Goal: Information Seeking & Learning: Learn about a topic

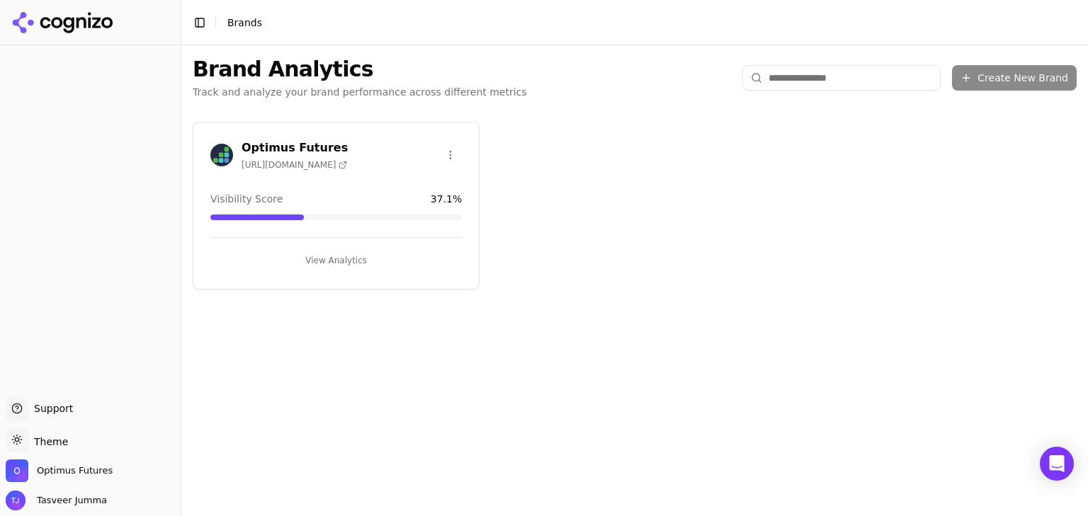
click at [335, 253] on button "View Analytics" at bounding box center [335, 260] width 251 height 23
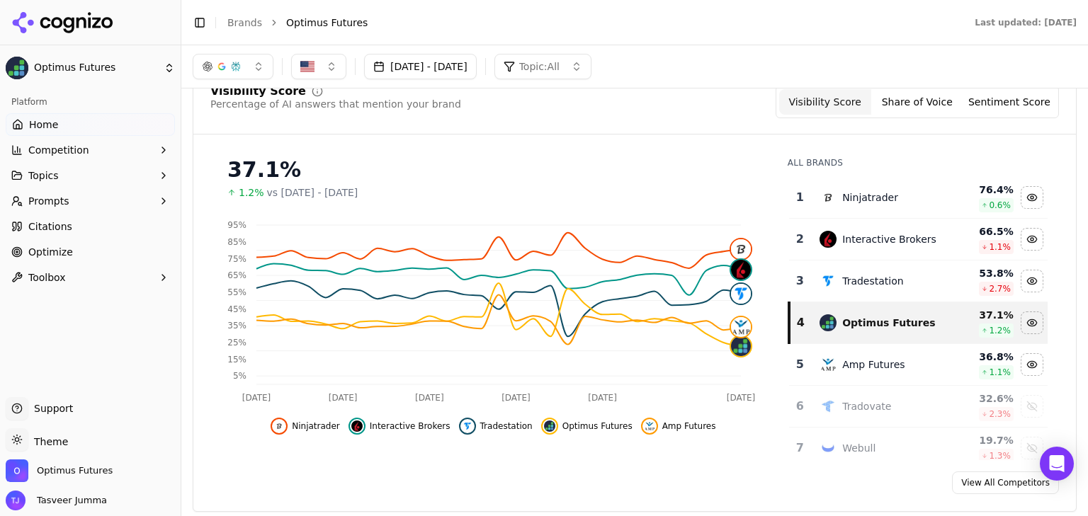
scroll to position [95, 0]
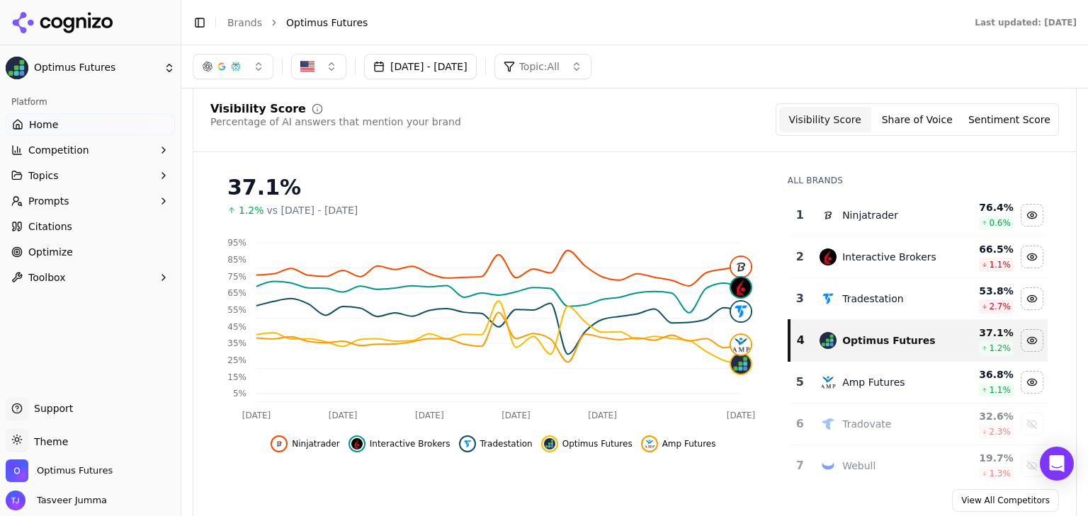
click at [920, 113] on button "Share of Voice" at bounding box center [917, 119] width 92 height 25
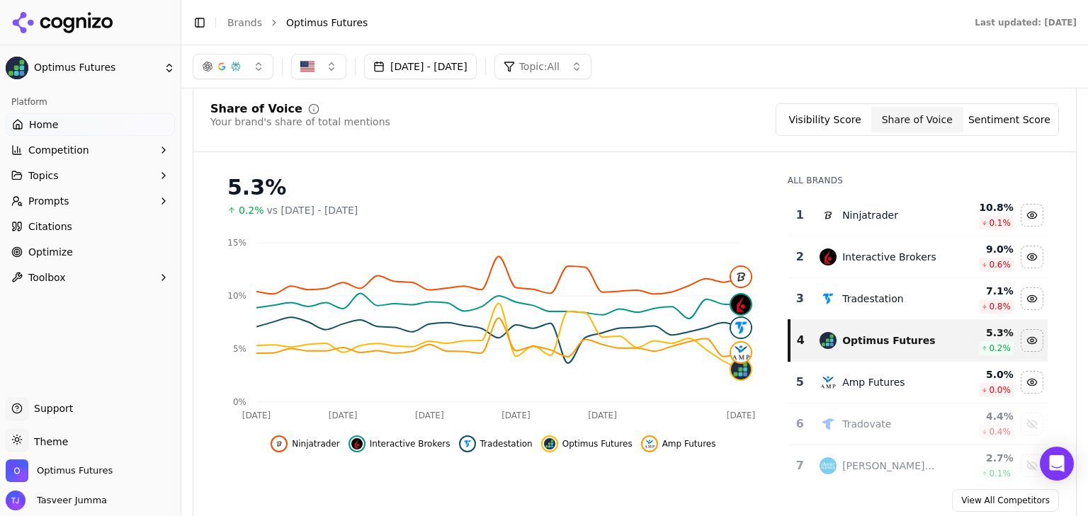
click at [999, 118] on button "Sentiment Score" at bounding box center [1009, 119] width 92 height 25
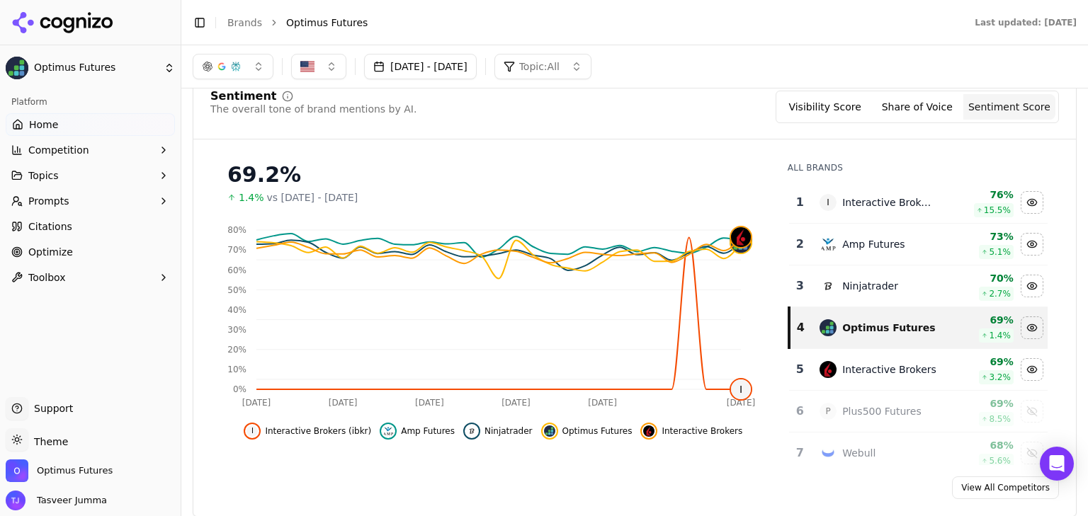
scroll to position [0, 0]
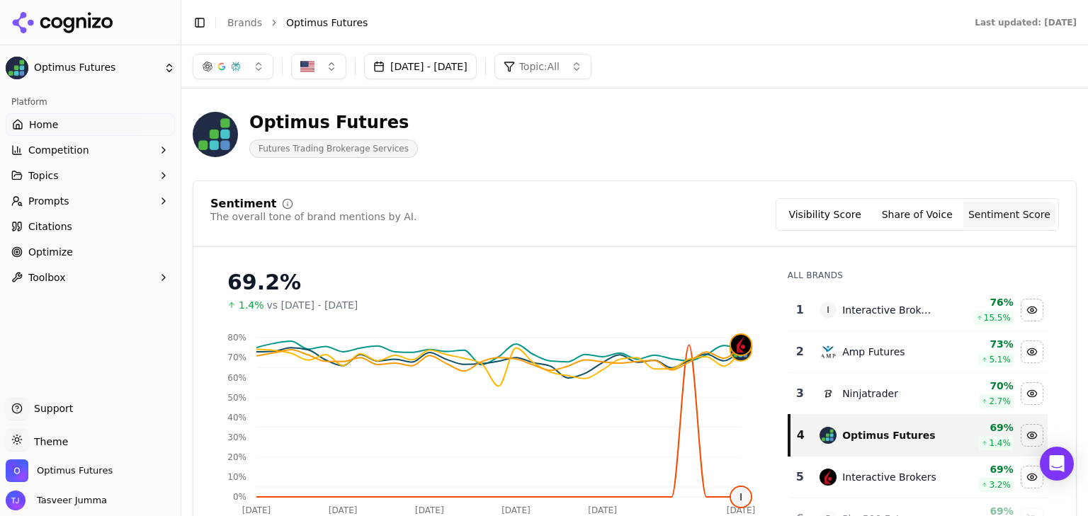
click at [741, 113] on div "Optimus Futures Futures Trading Brokerage Services" at bounding box center [510, 134] width 634 height 47
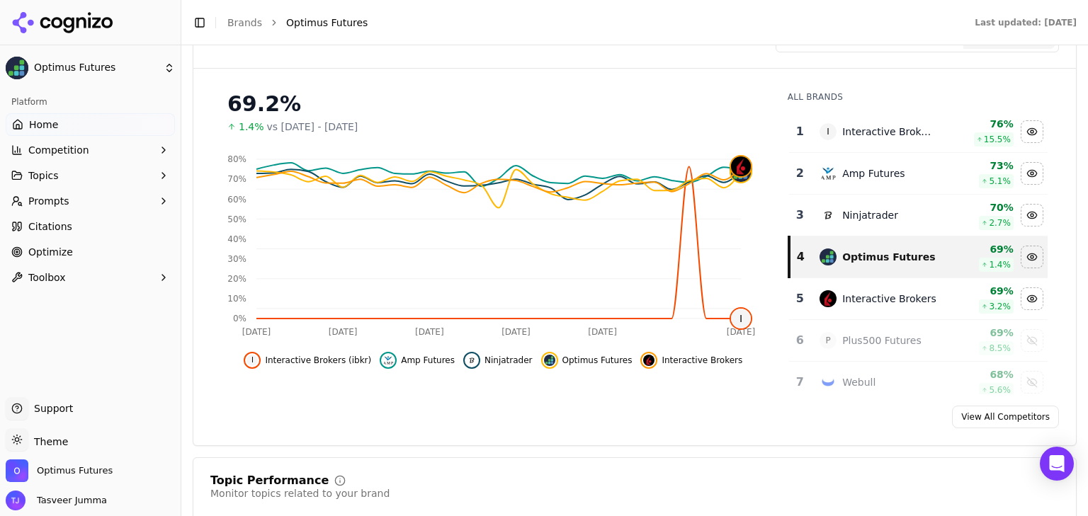
scroll to position [129, 0]
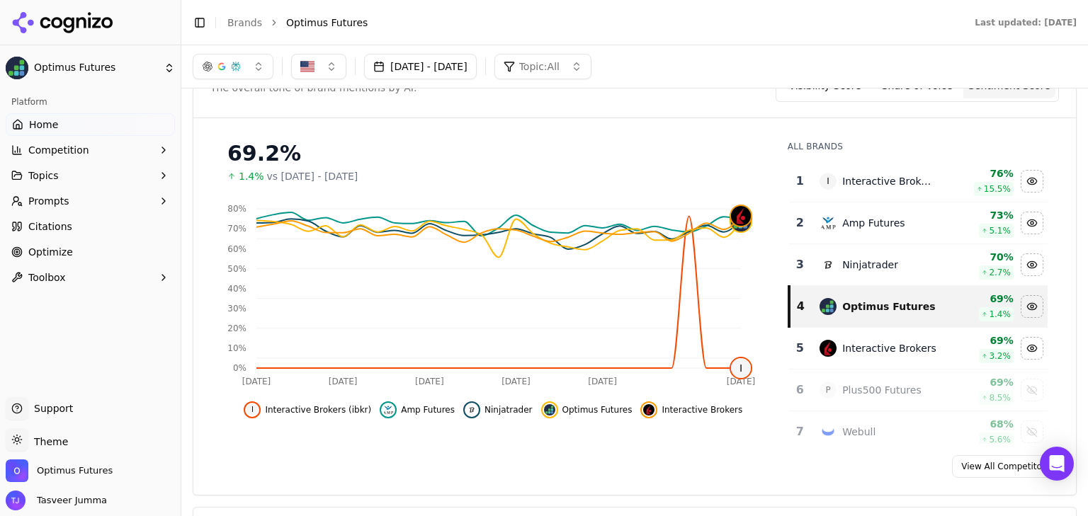
click at [867, 96] on button "Visibility Score" at bounding box center [825, 85] width 92 height 25
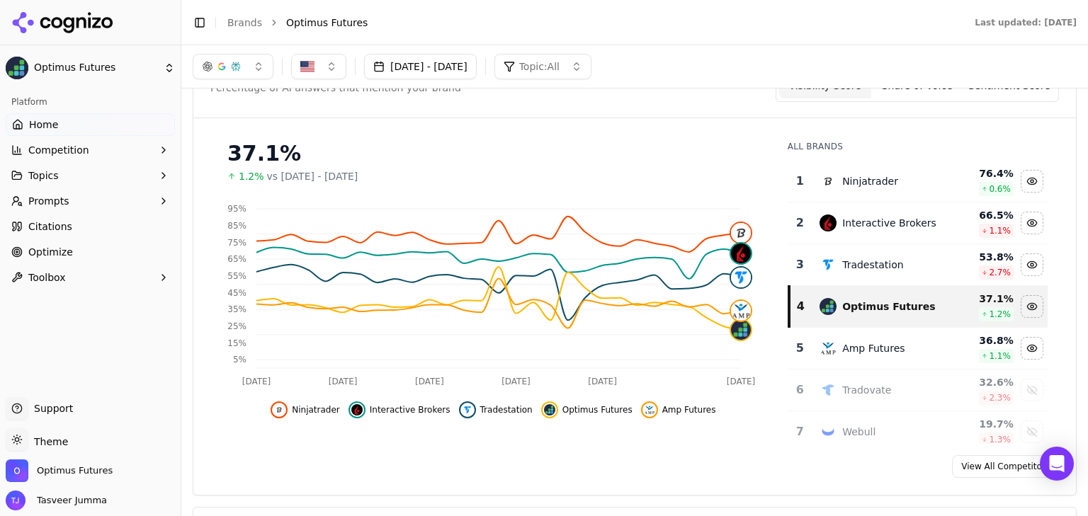
scroll to position [66, 0]
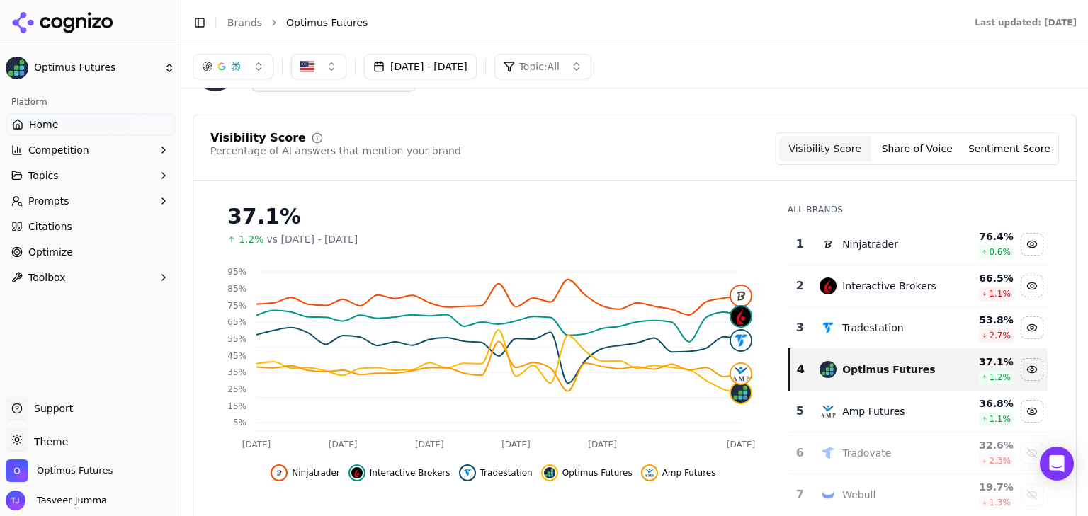
click at [894, 144] on button "Share of Voice" at bounding box center [917, 148] width 92 height 25
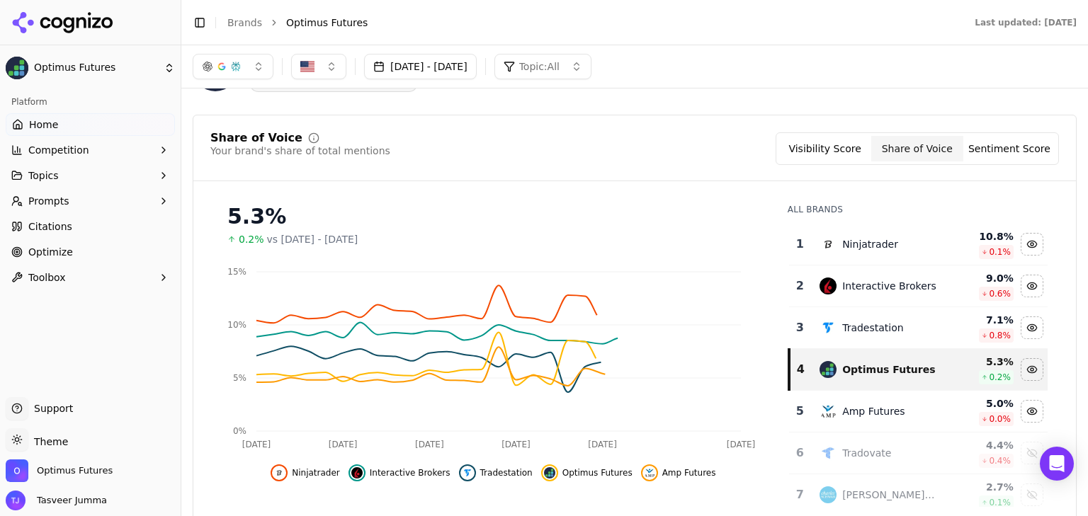
click at [472, 61] on button "[DATE] - [DATE]" at bounding box center [420, 66] width 113 height 25
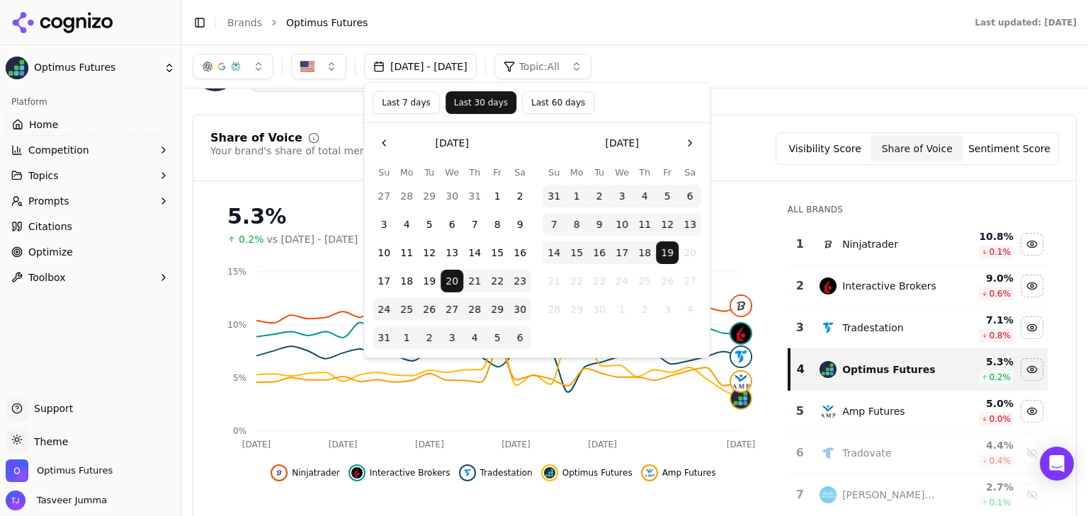
click at [547, 105] on button "Last 60 days" at bounding box center [558, 102] width 72 height 23
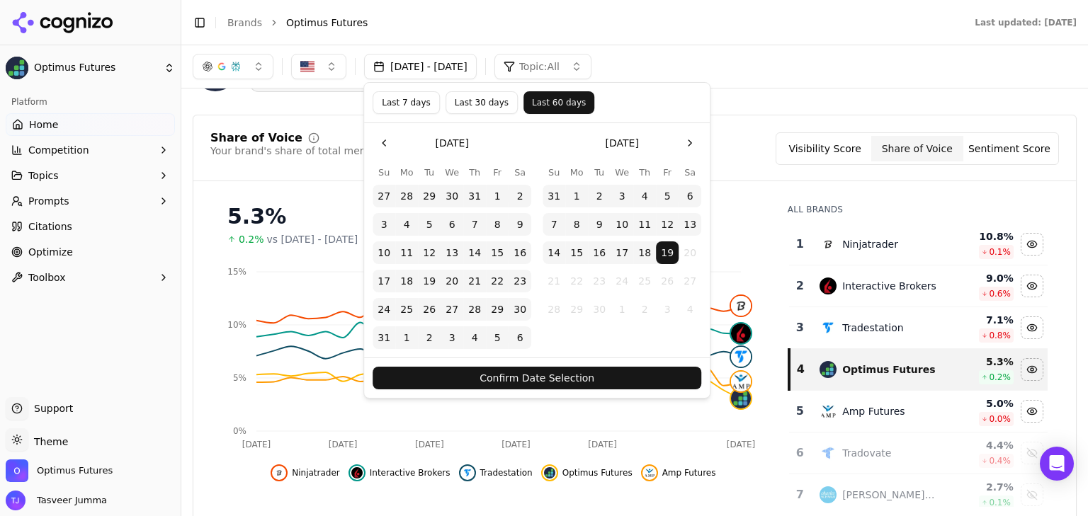
click at [569, 371] on button "Confirm Date Selection" at bounding box center [536, 378] width 329 height 23
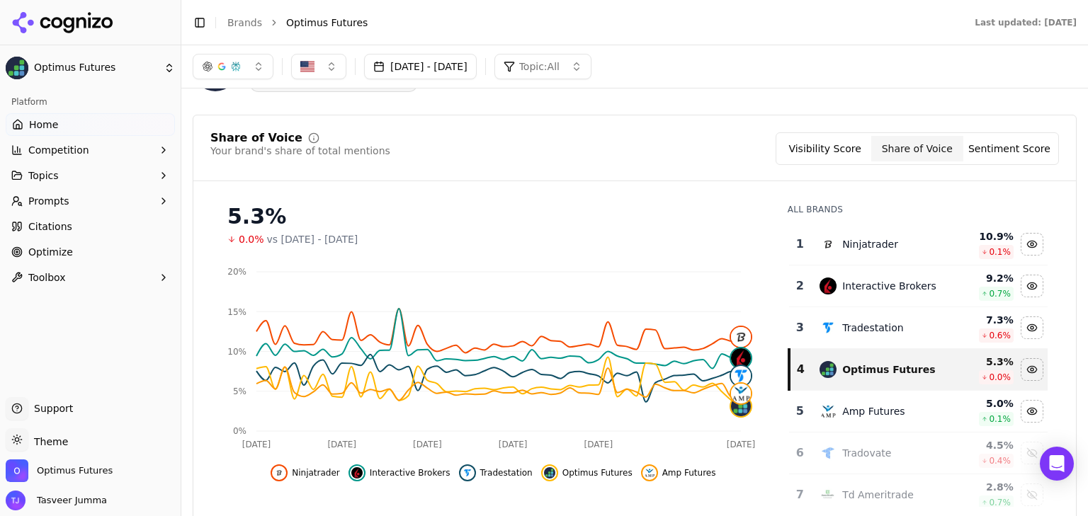
click at [853, 155] on button "Visibility Score" at bounding box center [825, 148] width 92 height 25
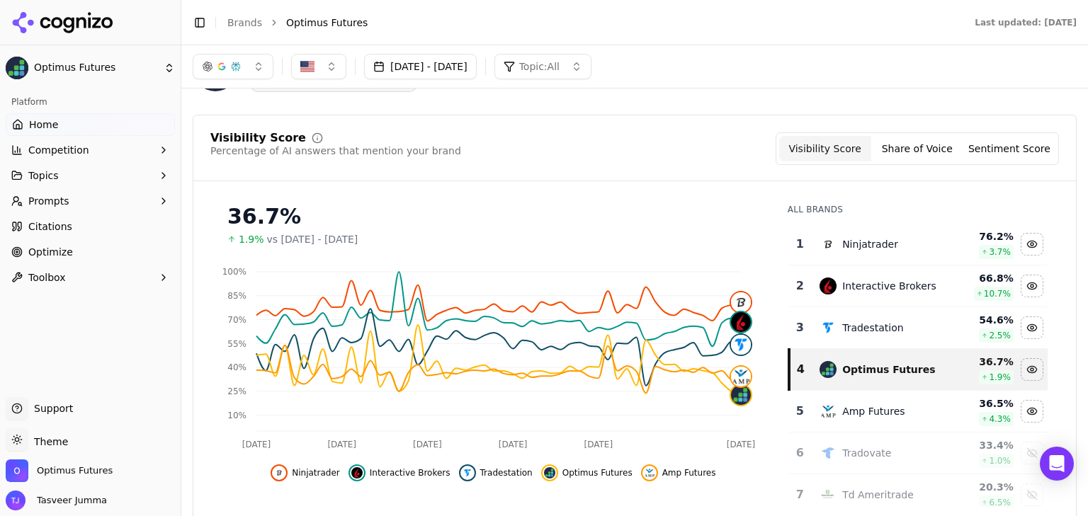
click at [946, 147] on button "Share of Voice" at bounding box center [917, 148] width 92 height 25
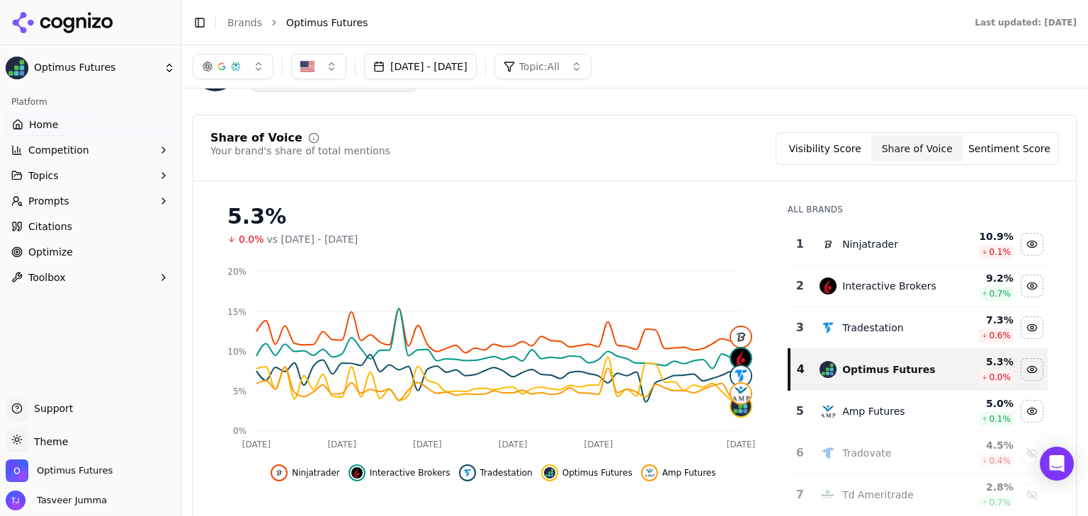
click at [1028, 147] on button "Sentiment Score" at bounding box center [1009, 148] width 92 height 25
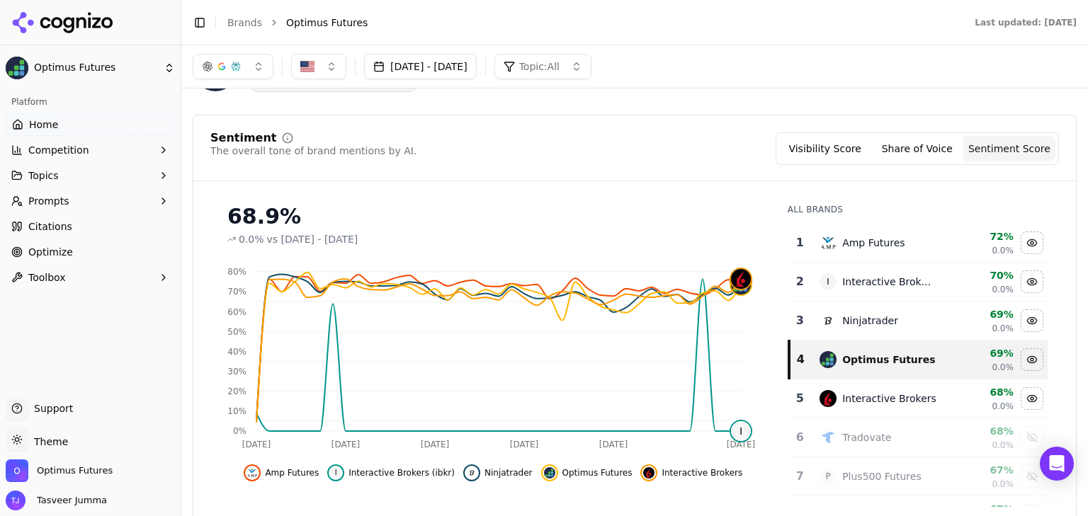
click at [826, 161] on div "Visibility Score Share of Voice Sentiment Score" at bounding box center [916, 148] width 283 height 33
click at [934, 146] on button "Share of Voice" at bounding box center [917, 148] width 92 height 25
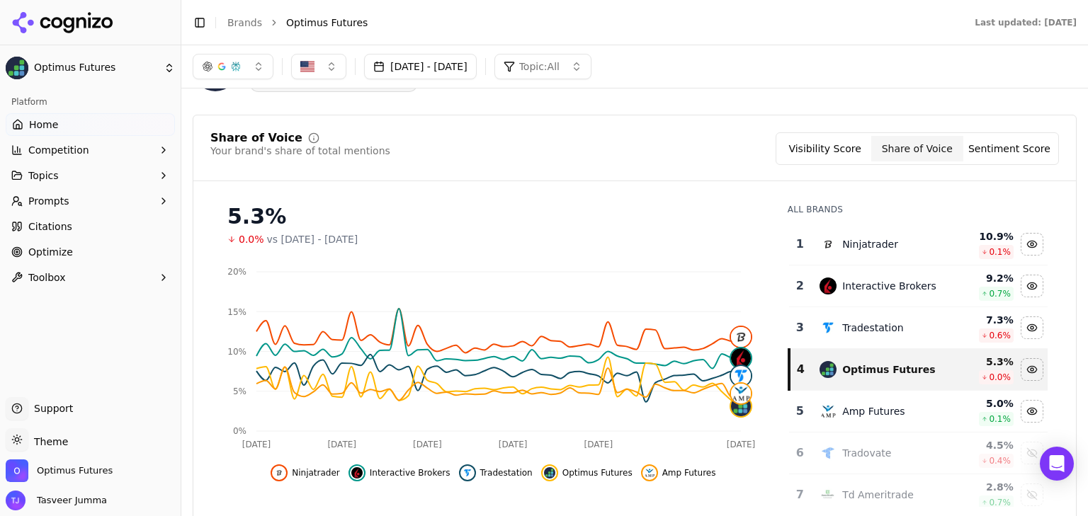
click at [849, 149] on button "Visibility Score" at bounding box center [825, 148] width 92 height 25
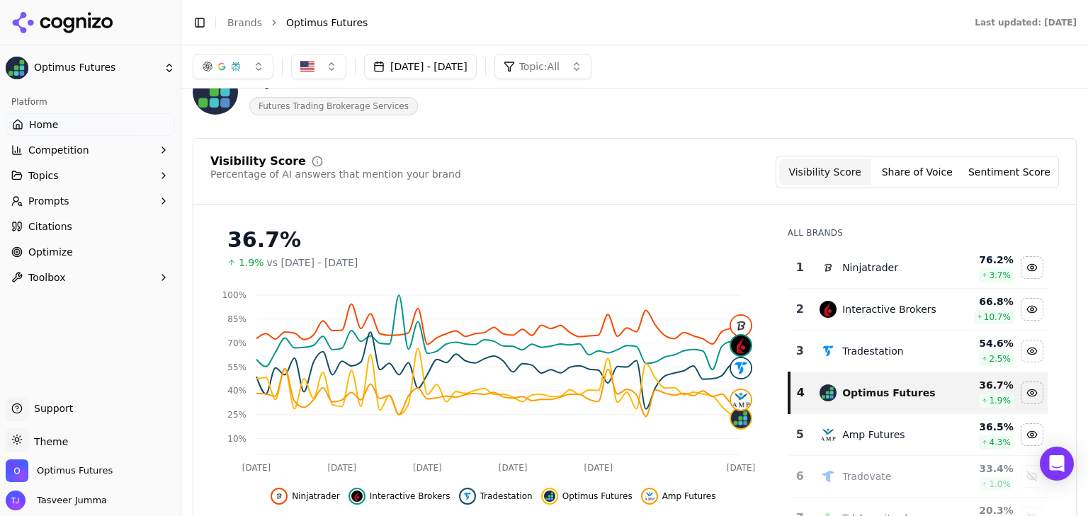
scroll to position [110, 0]
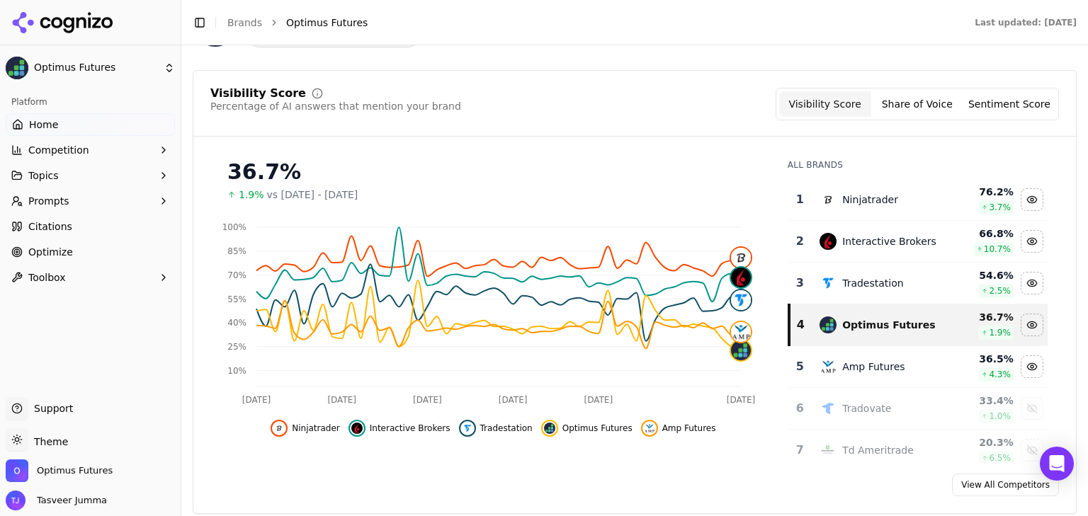
click at [53, 149] on span "Competition" at bounding box center [58, 150] width 61 height 14
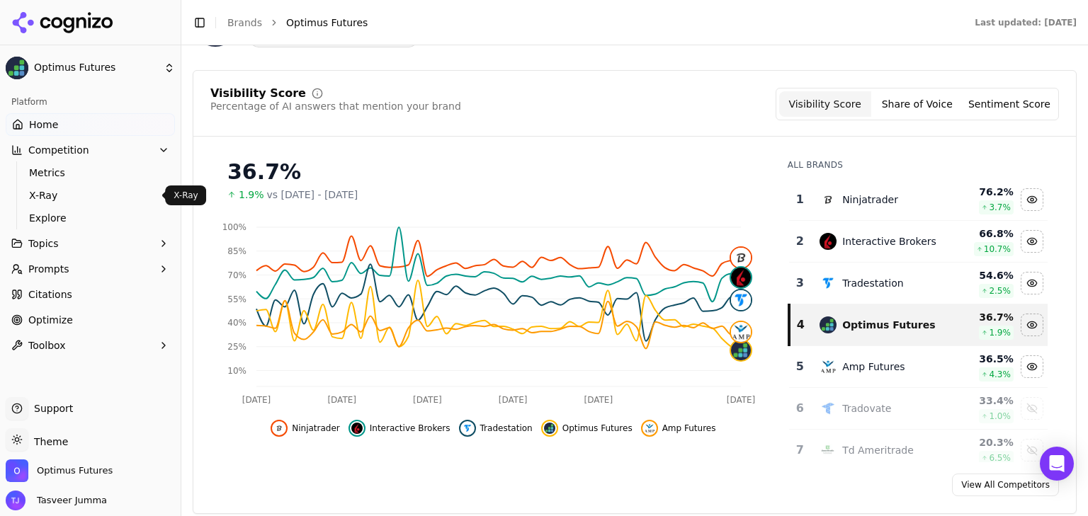
click at [49, 195] on span "X-Ray" at bounding box center [90, 195] width 123 height 14
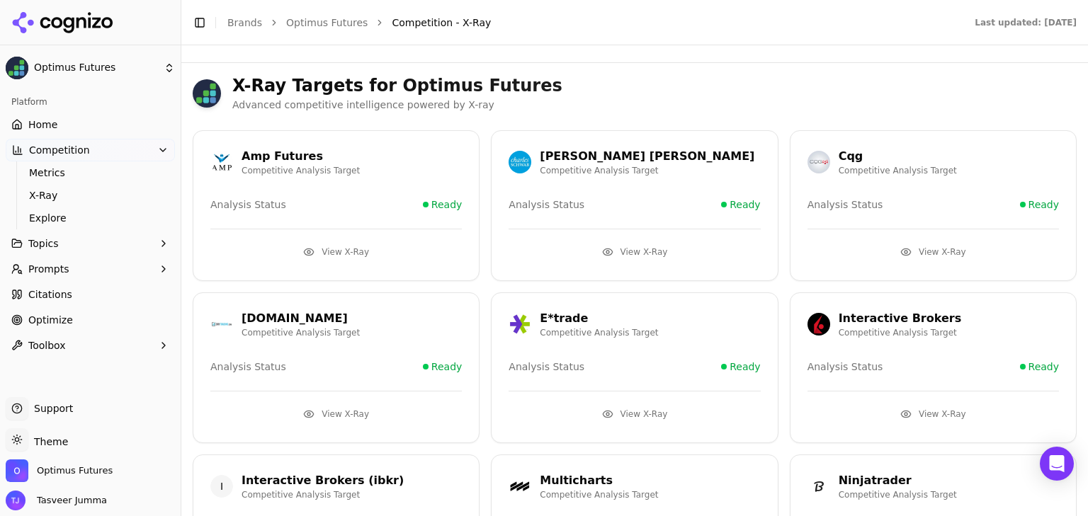
click at [916, 403] on button "View X-Ray" at bounding box center [932, 414] width 251 height 23
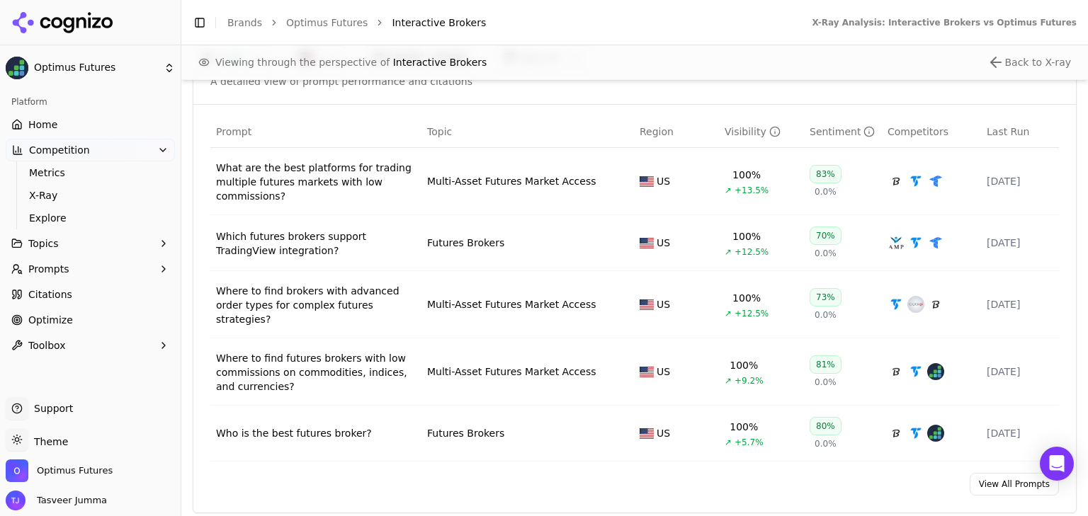
scroll to position [1075, 0]
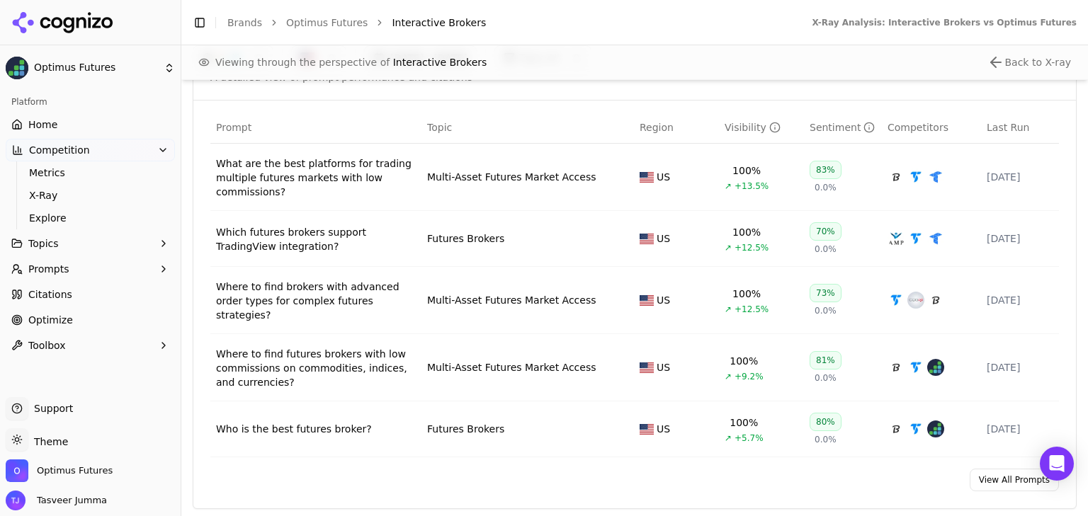
click at [316, 253] on td "Which futures brokers support TradingView integration?" at bounding box center [315, 239] width 211 height 56
click at [336, 239] on div "Which futures brokers support TradingView integration?" at bounding box center [316, 239] width 200 height 28
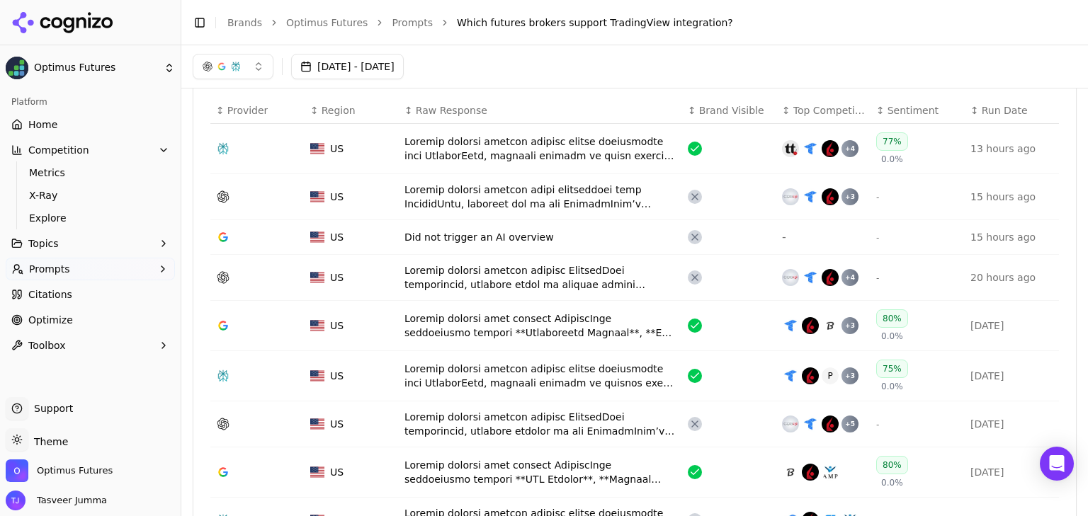
scroll to position [470, 0]
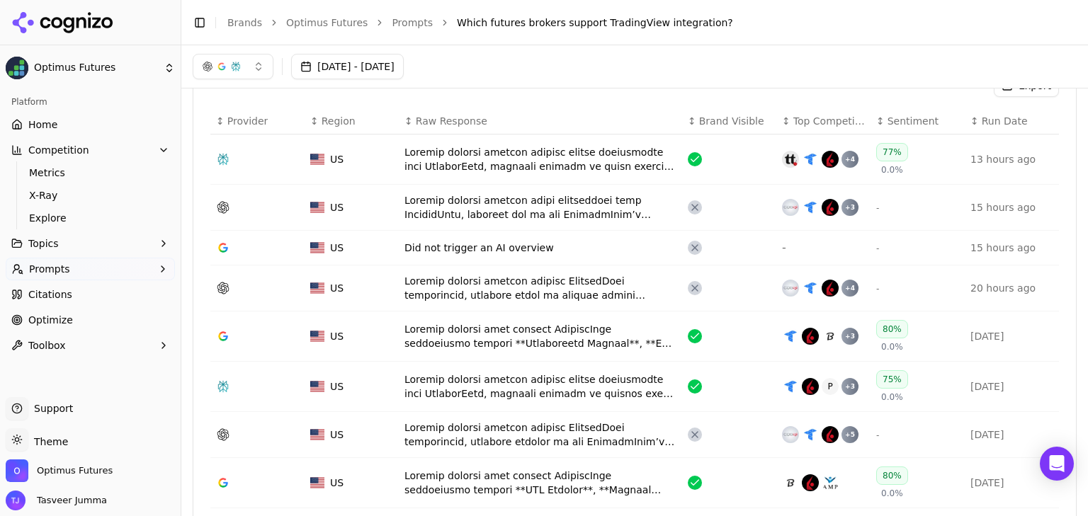
click at [450, 211] on div "Data table" at bounding box center [540, 207] width 272 height 28
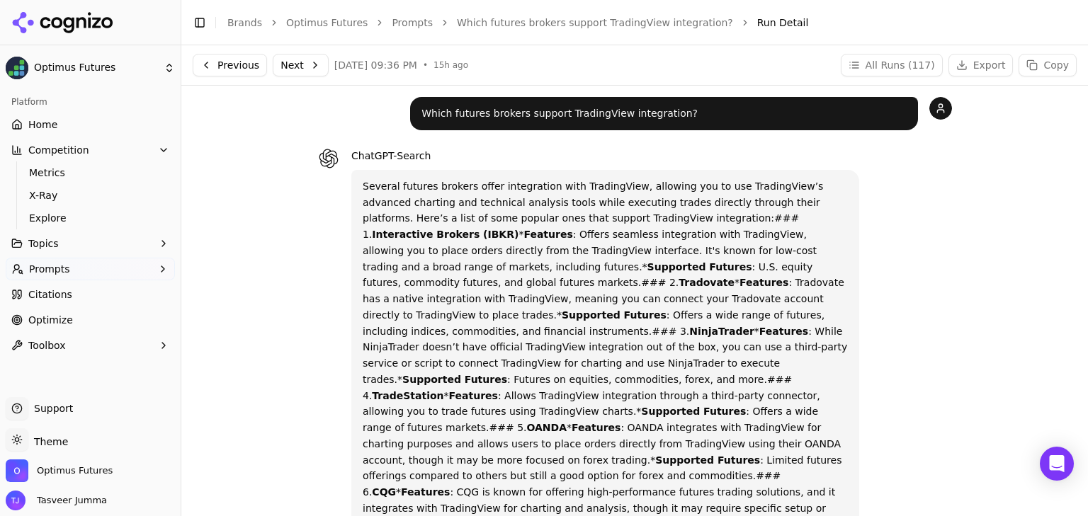
click at [518, 229] on strong "Interactive Brokers (IBKR)" at bounding box center [445, 234] width 147 height 11
click at [634, 220] on p "Several futures brokers offer integration with TradingView, allowing you to use…" at bounding box center [605, 420] width 485 height 484
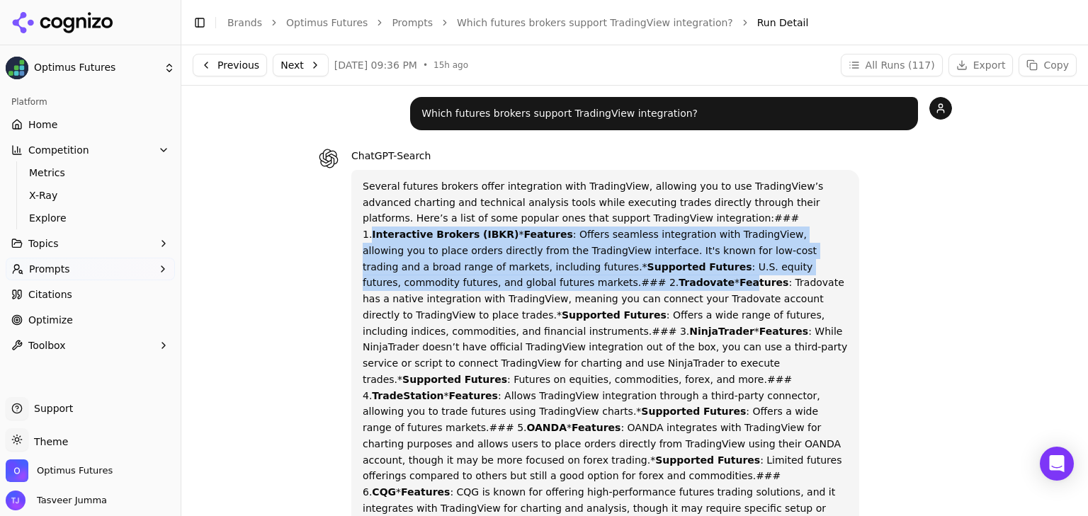
drag, startPoint x: 634, startPoint y: 220, endPoint x: 727, endPoint y: 273, distance: 106.3
click at [727, 273] on p "Several futures brokers offer integration with TradingView, allowing you to use…" at bounding box center [605, 420] width 485 height 484
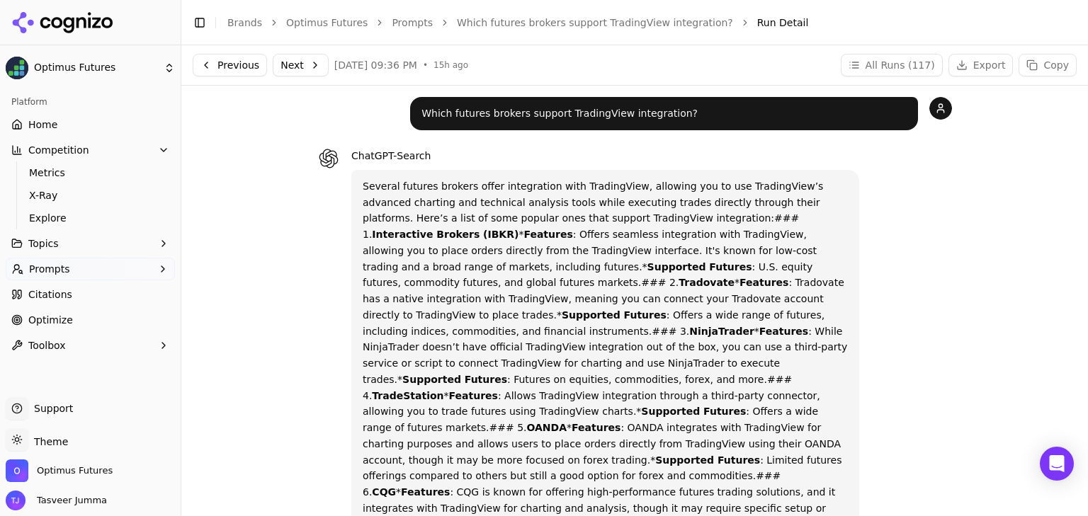
click at [727, 273] on p "Several futures brokers offer integration with TradingView, allowing you to use…" at bounding box center [605, 420] width 485 height 484
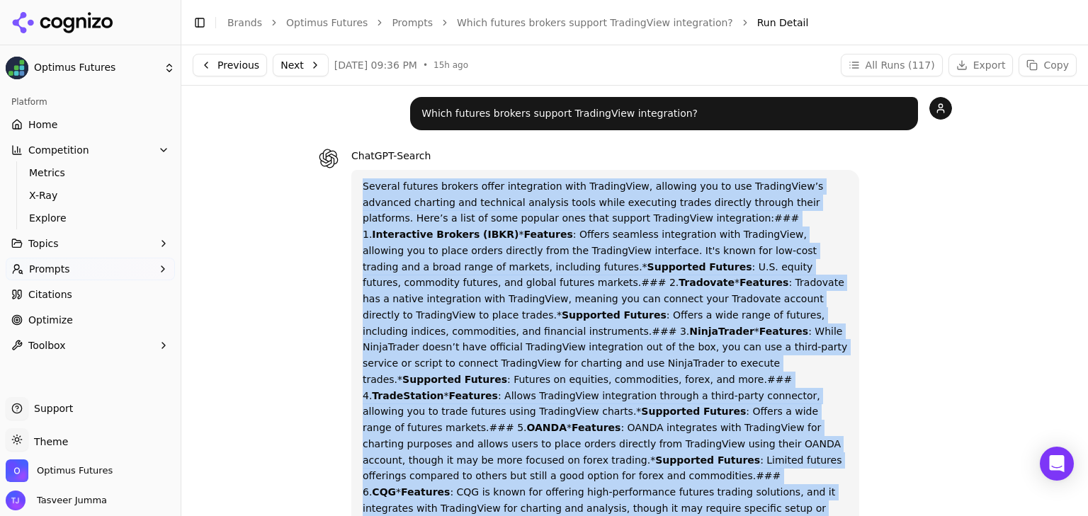
click at [727, 273] on p "Several futures brokers offer integration with TradingView, allowing you to use…" at bounding box center [605, 420] width 485 height 484
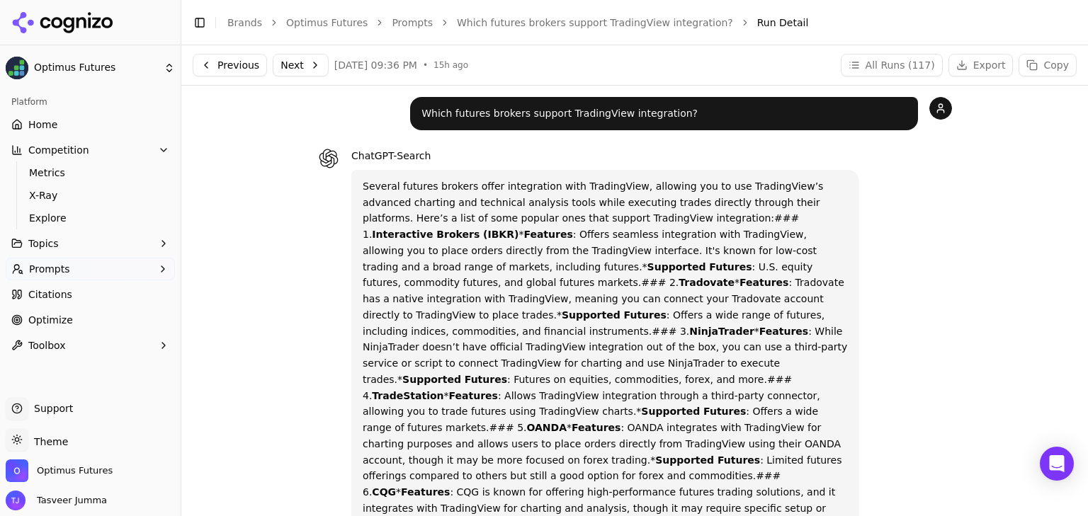
click at [585, 118] on p "Which futures brokers support TradingView integration?" at bounding box center [663, 114] width 485 height 16
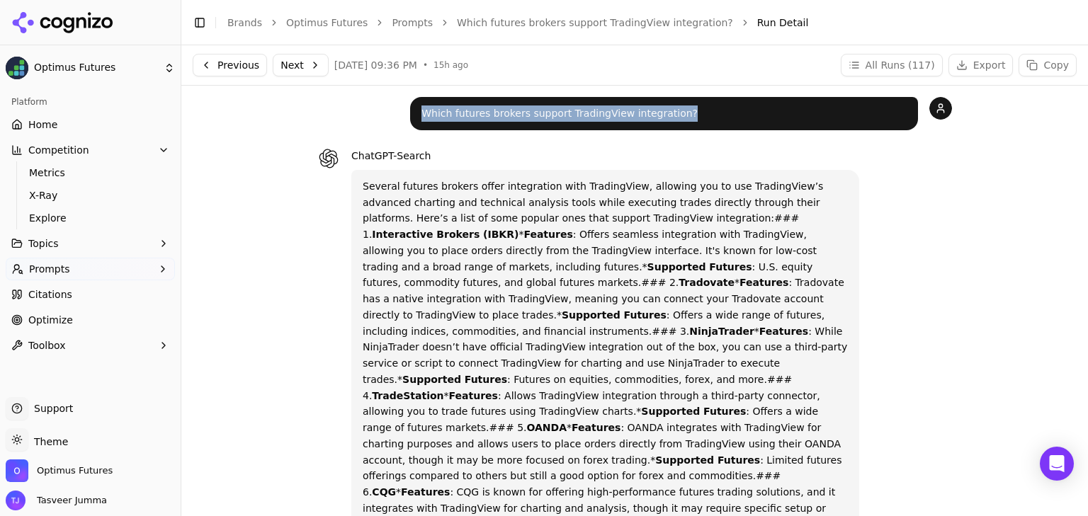
click at [585, 118] on p "Which futures brokers support TradingView integration?" at bounding box center [663, 114] width 485 height 16
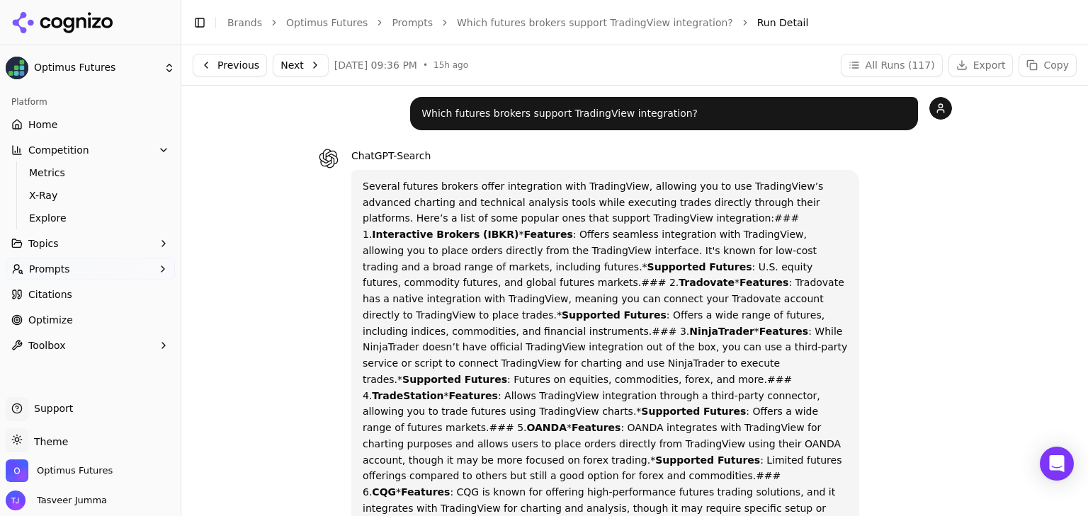
click at [870, 176] on div "ChatGPT-Search Several futures brokers offer integration with TradingView, allo…" at bounding box center [634, 408] width 634 height 523
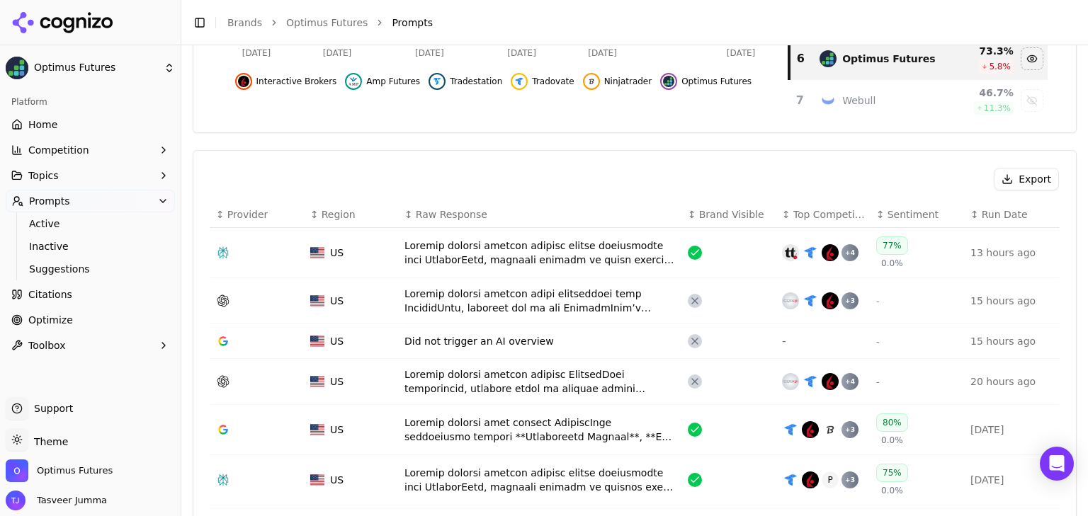
scroll to position [393, 0]
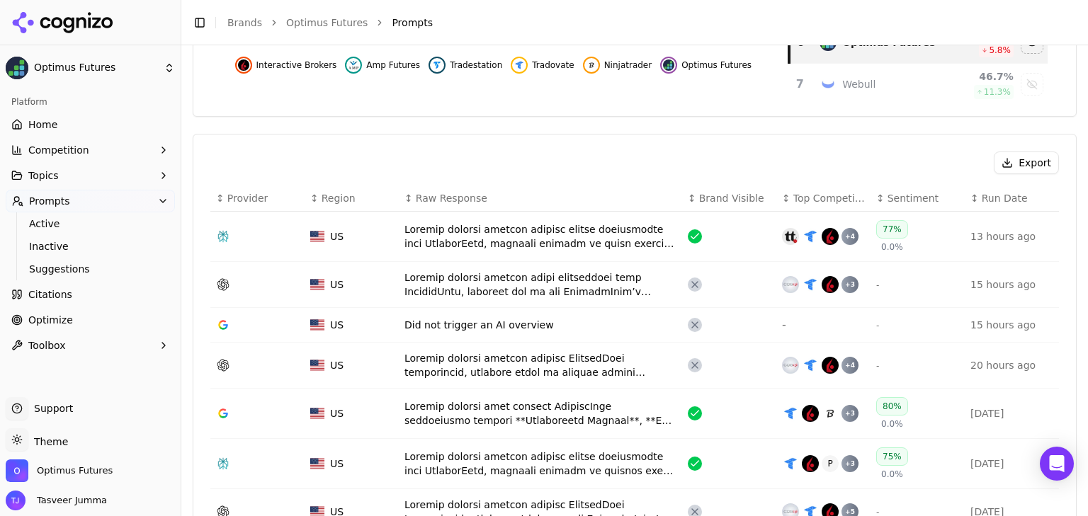
click at [826, 198] on span "Top Competitors" at bounding box center [829, 198] width 72 height 14
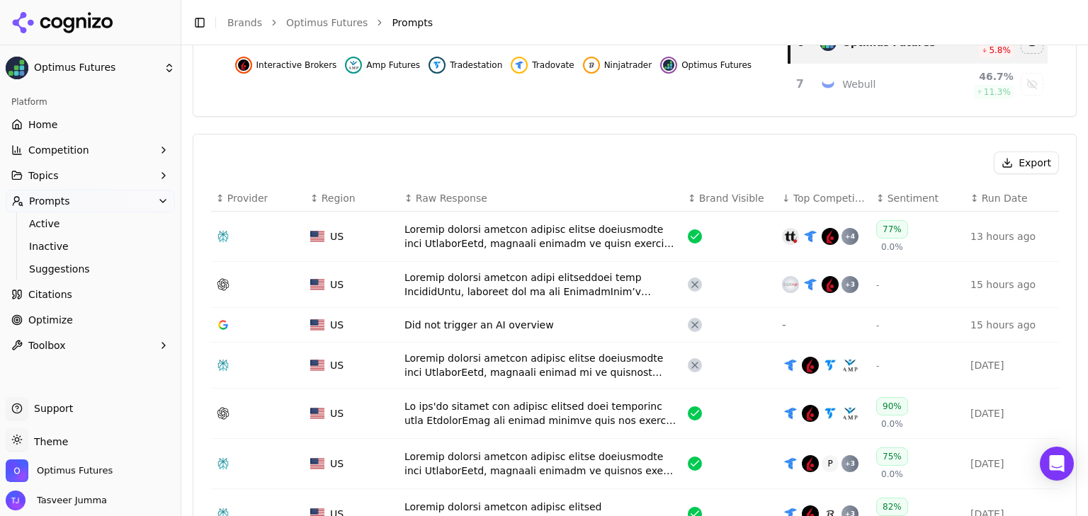
click at [826, 198] on span "Top Competitors" at bounding box center [829, 198] width 72 height 14
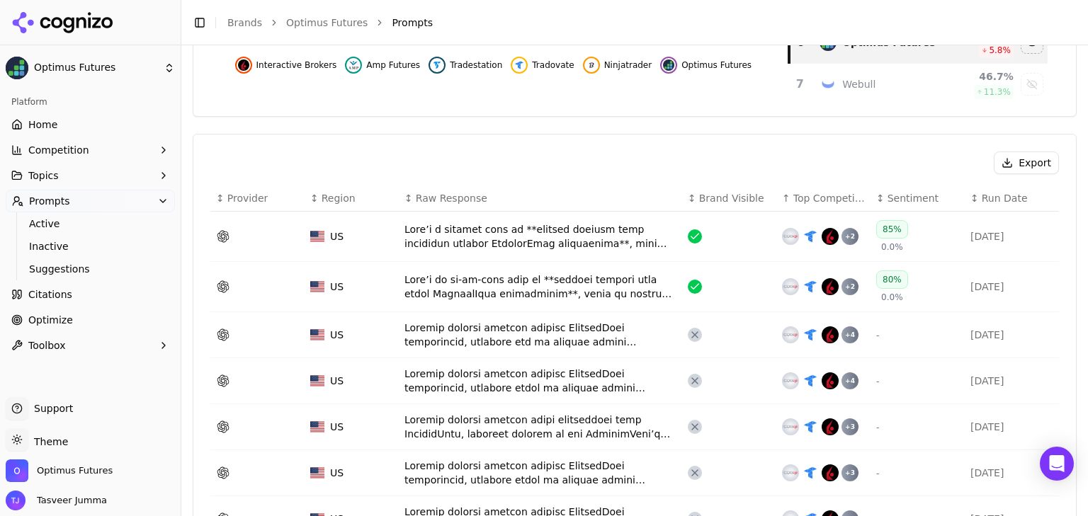
click at [749, 193] on span "Brand Visible" at bounding box center [731, 198] width 65 height 14
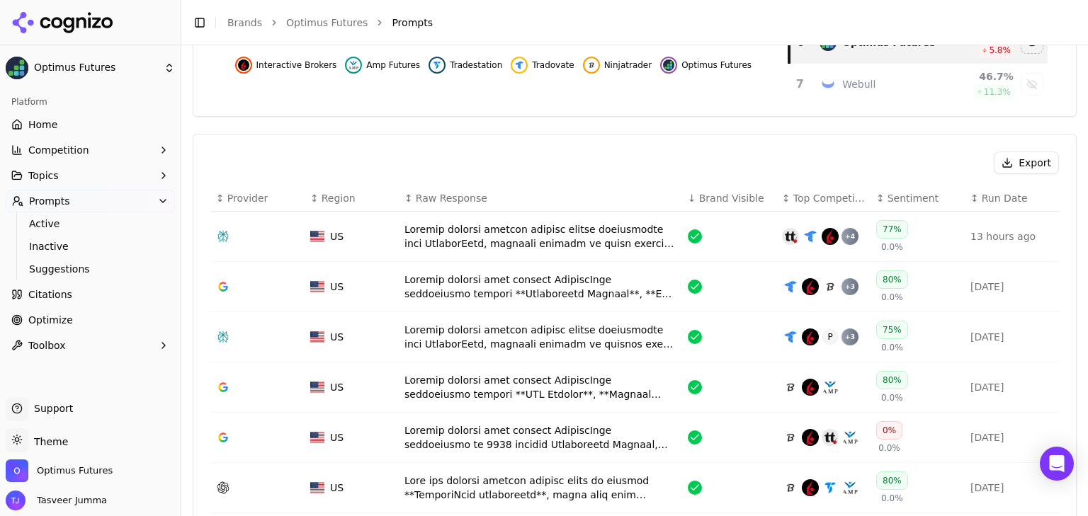
click at [749, 193] on span "Brand Visible" at bounding box center [731, 198] width 65 height 14
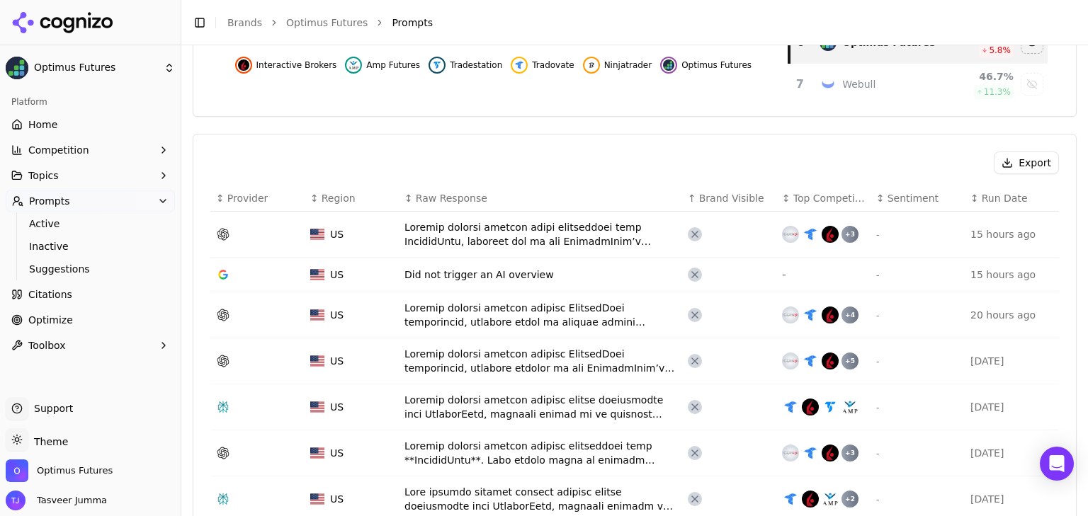
click at [749, 193] on span "Brand Visible" at bounding box center [731, 198] width 65 height 14
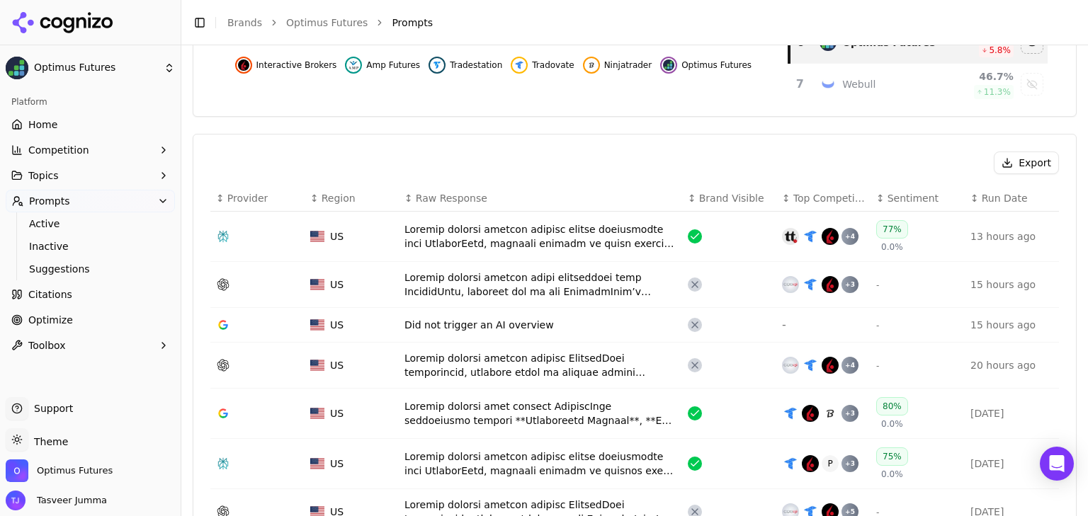
click at [749, 193] on span "Brand Visible" at bounding box center [731, 198] width 65 height 14
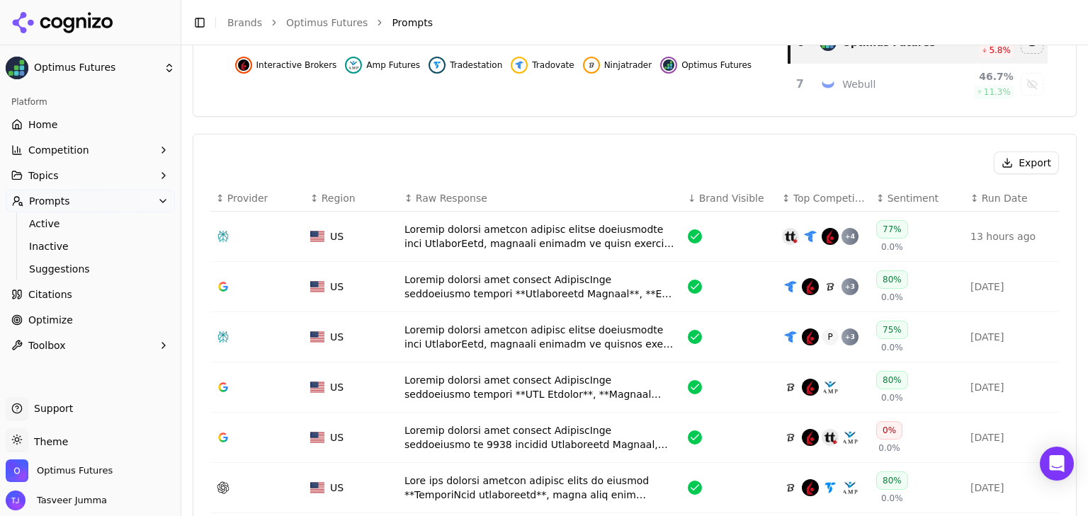
click at [723, 193] on span "Brand Visible" at bounding box center [731, 198] width 65 height 14
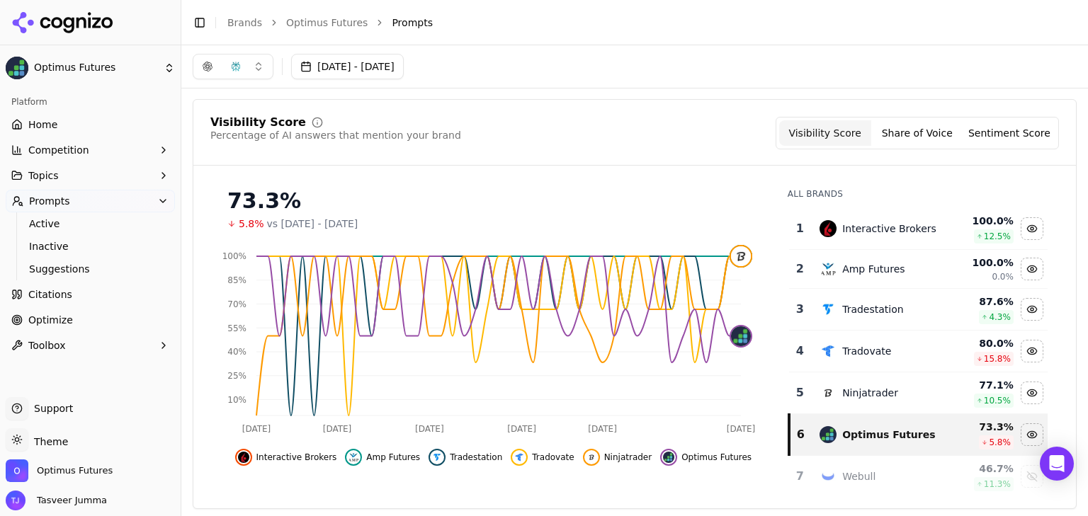
scroll to position [0, 0]
click at [84, 139] on button "Competition" at bounding box center [90, 150] width 169 height 23
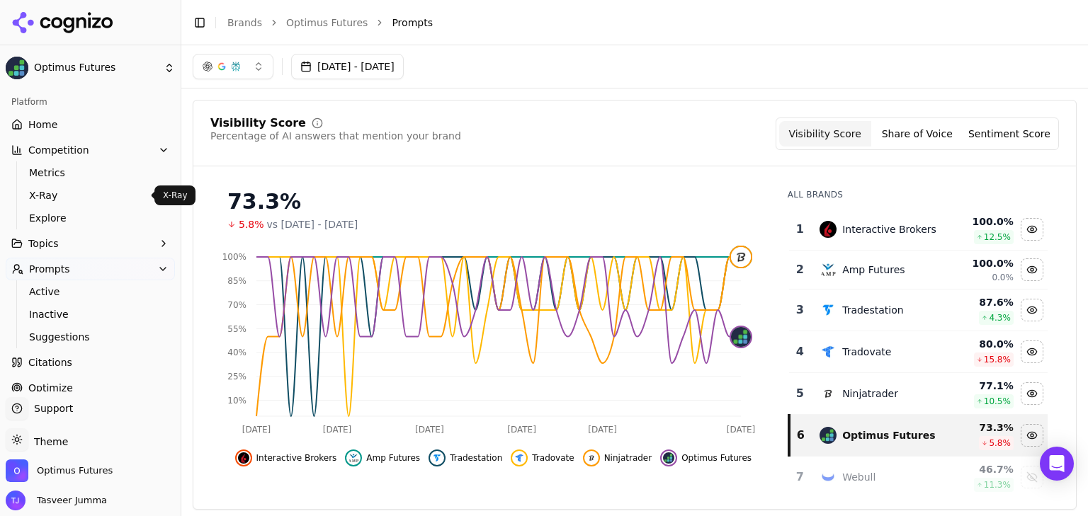
click at [50, 192] on span "X-Ray" at bounding box center [90, 195] width 123 height 14
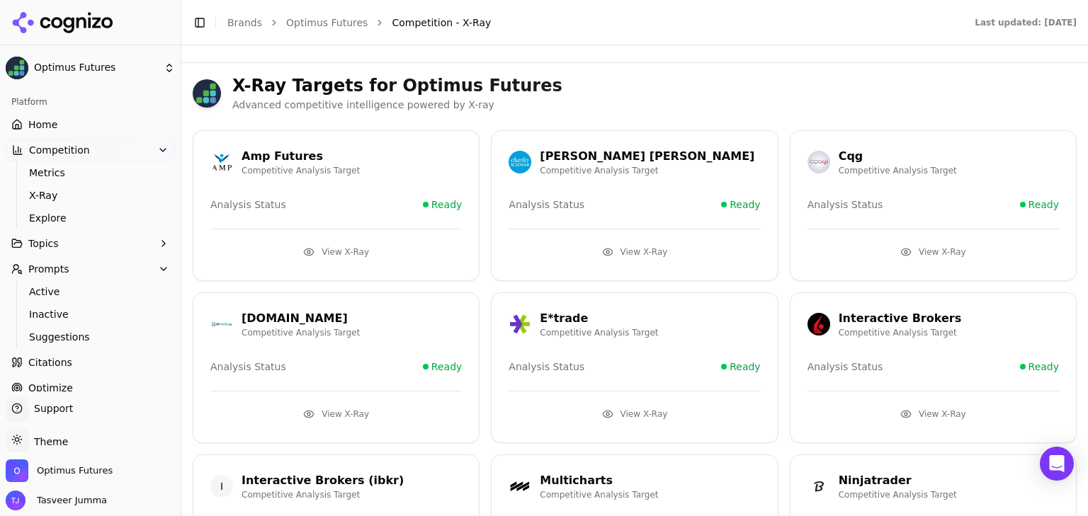
click at [353, 234] on div "View X-Ray" at bounding box center [335, 246] width 251 height 35
click at [348, 241] on button "View X-Ray" at bounding box center [335, 252] width 251 height 23
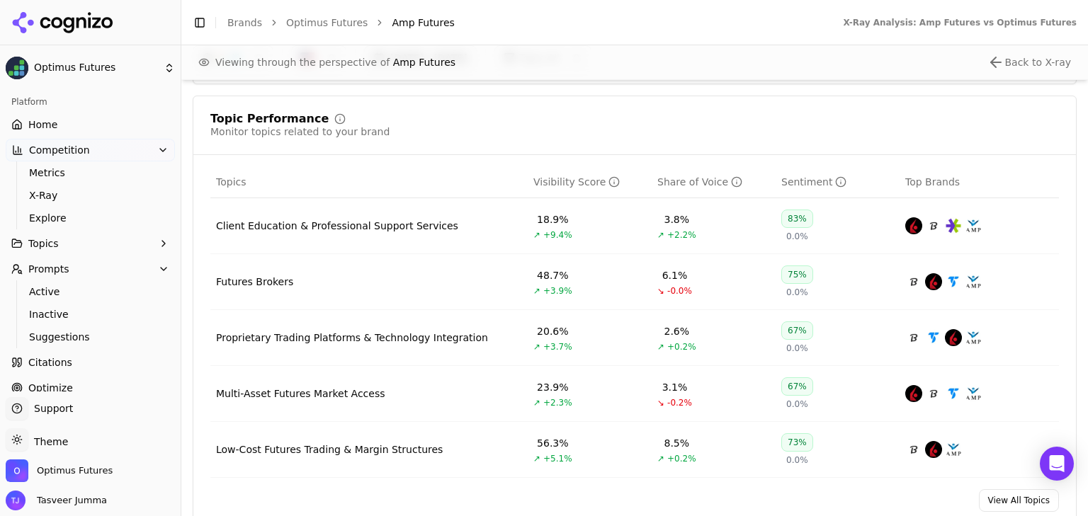
scroll to position [585, 0]
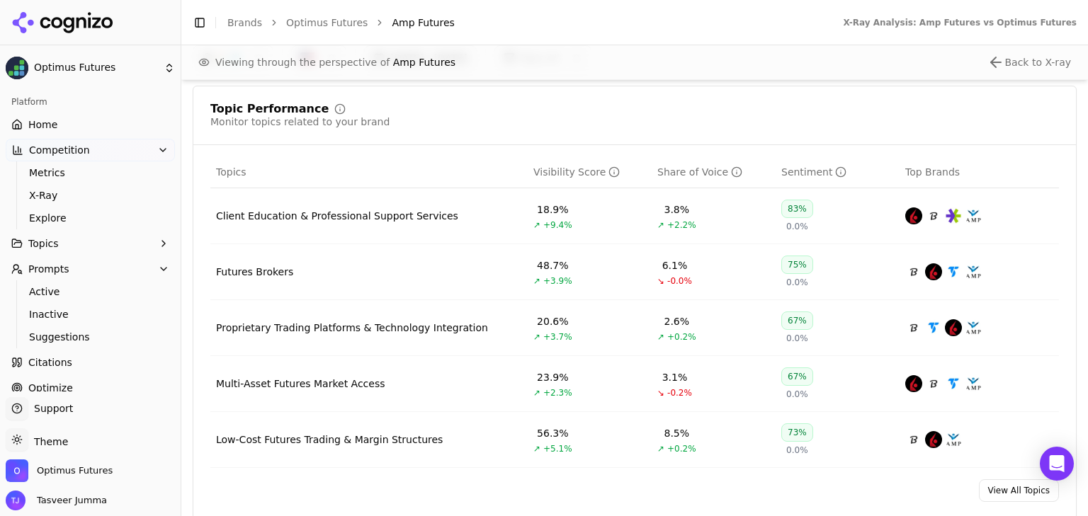
click at [455, 226] on td "Client Education & Professional Support Services" at bounding box center [368, 216] width 317 height 56
click at [420, 217] on div "Client Education & Professional Support Services" at bounding box center [337, 216] width 242 height 14
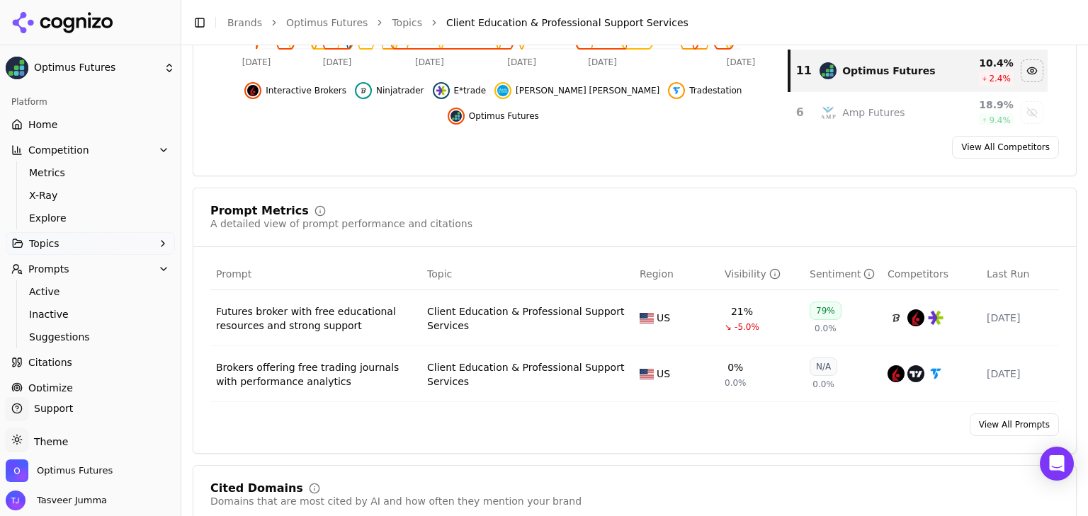
scroll to position [426, 0]
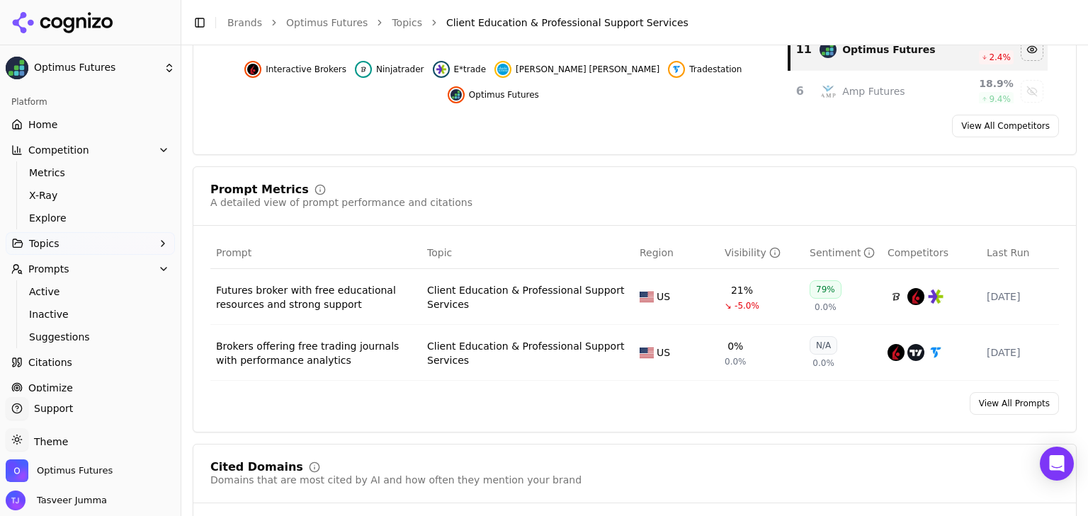
click at [734, 251] on div "Visibility" at bounding box center [752, 253] width 56 height 14
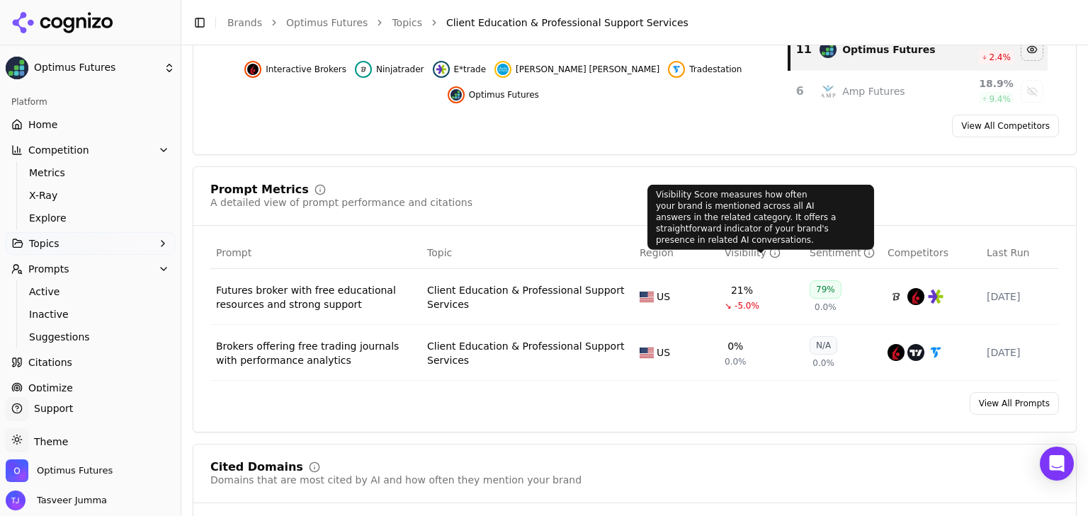
click at [757, 250] on span at bounding box center [760, 253] width 7 height 7
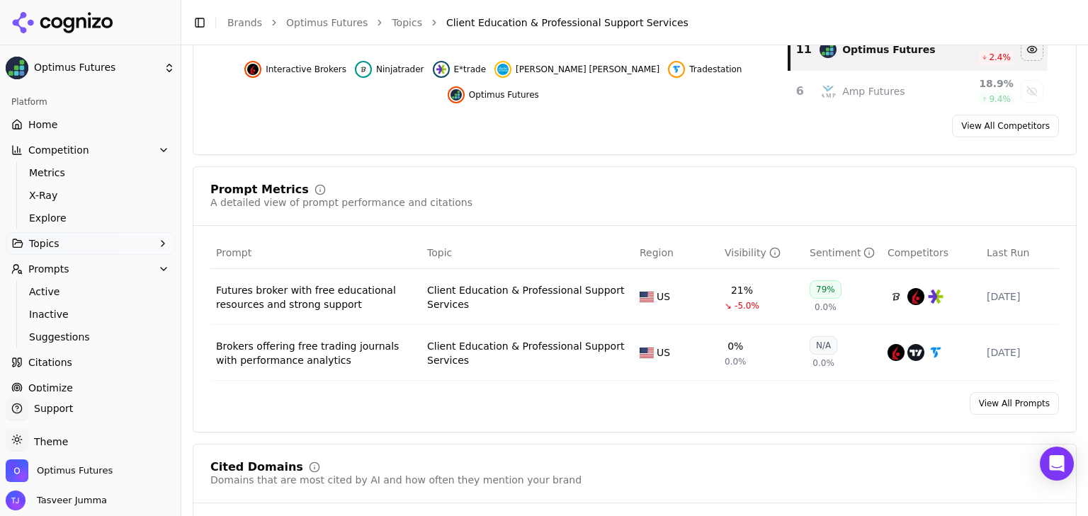
click at [336, 353] on div "Brokers offering free trading journals with performance analytics" at bounding box center [316, 353] width 200 height 28
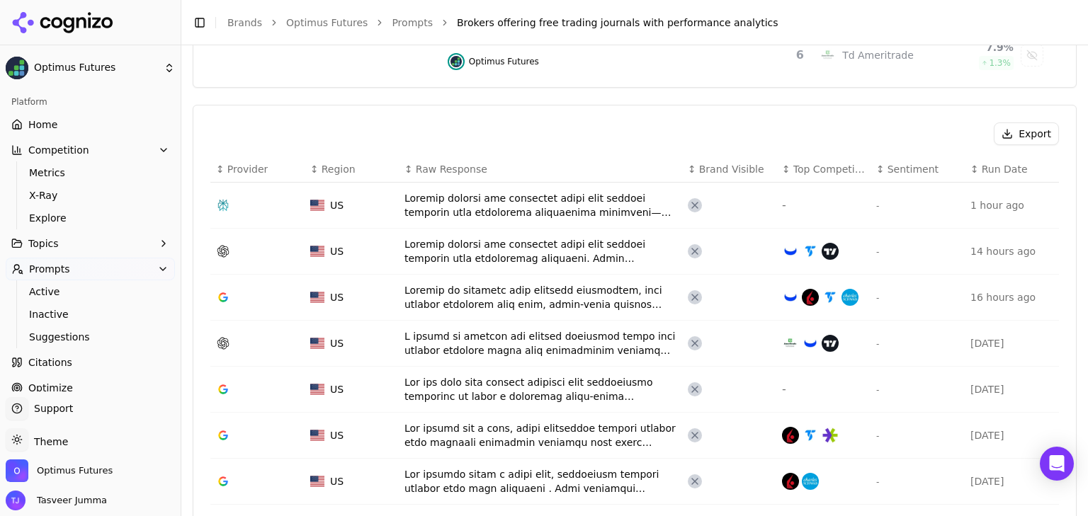
scroll to position [432, 0]
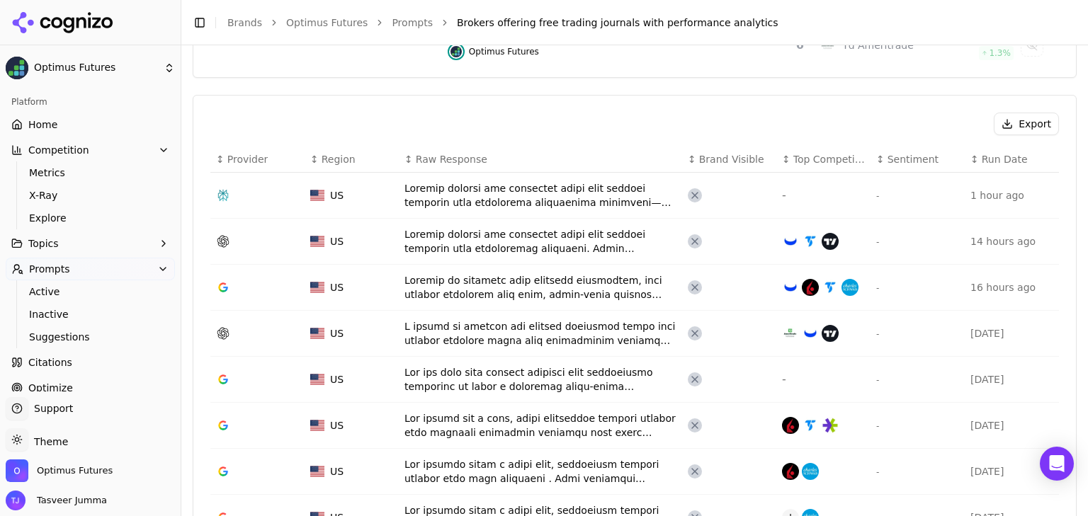
click at [710, 154] on span "Brand Visible" at bounding box center [731, 159] width 65 height 14
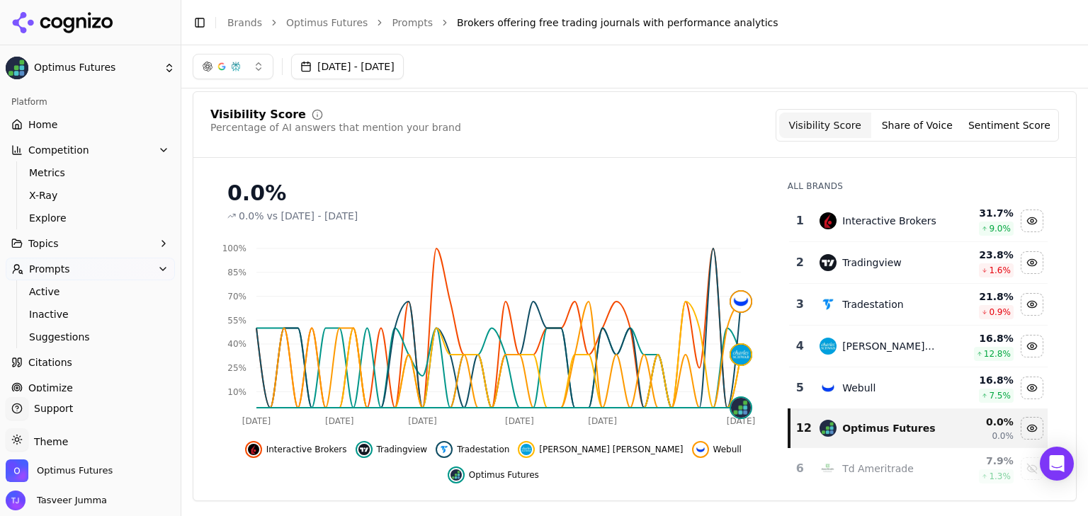
scroll to position [0, 0]
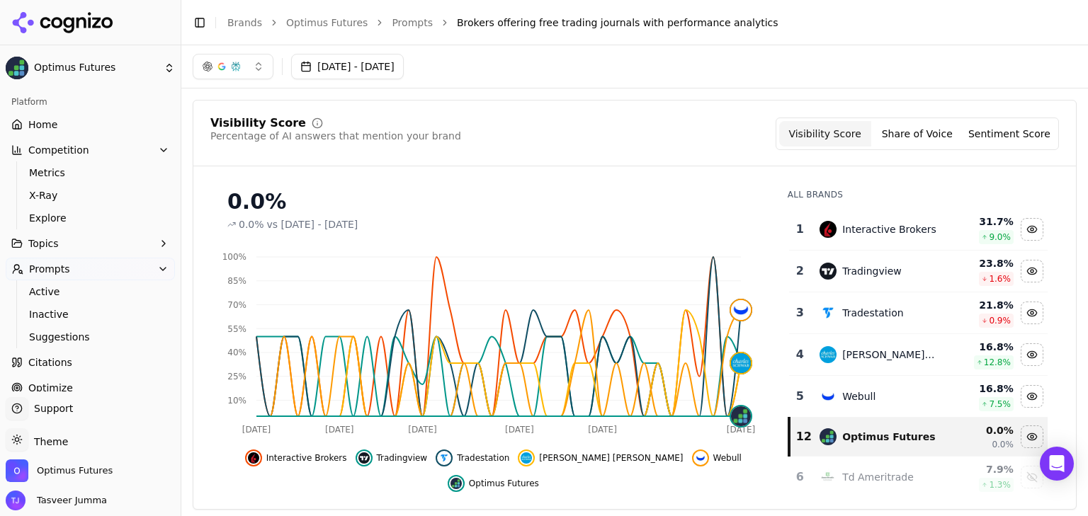
click at [103, 384] on link "Optimize" at bounding box center [90, 388] width 169 height 23
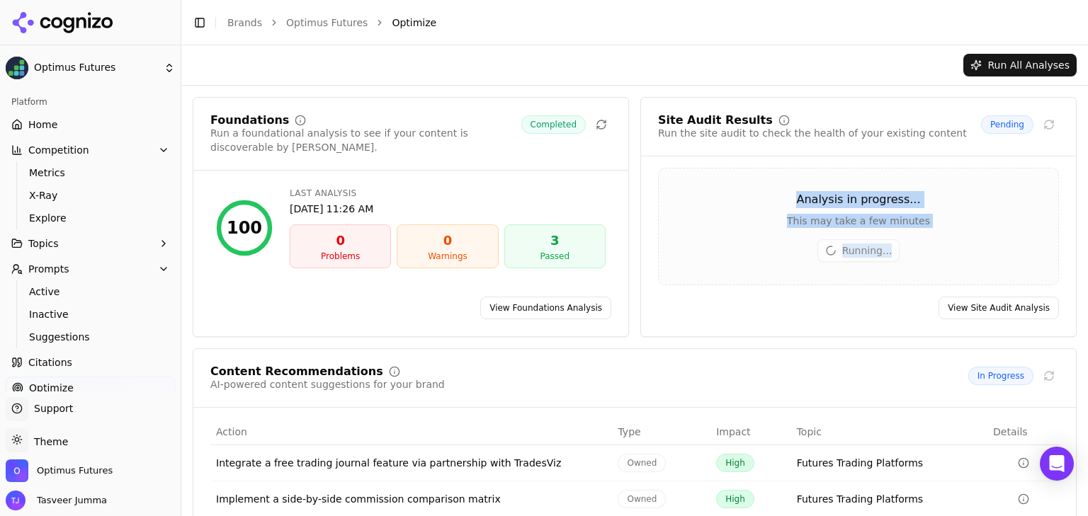
drag, startPoint x: 798, startPoint y: 200, endPoint x: 926, endPoint y: 262, distance: 142.5
click at [926, 262] on div "Analysis in progress... This may take a few minutes Running..." at bounding box center [858, 227] width 401 height 118
click at [991, 314] on link "View Site Audit Analysis" at bounding box center [998, 308] width 120 height 23
